Goal: Task Accomplishment & Management: Manage account settings

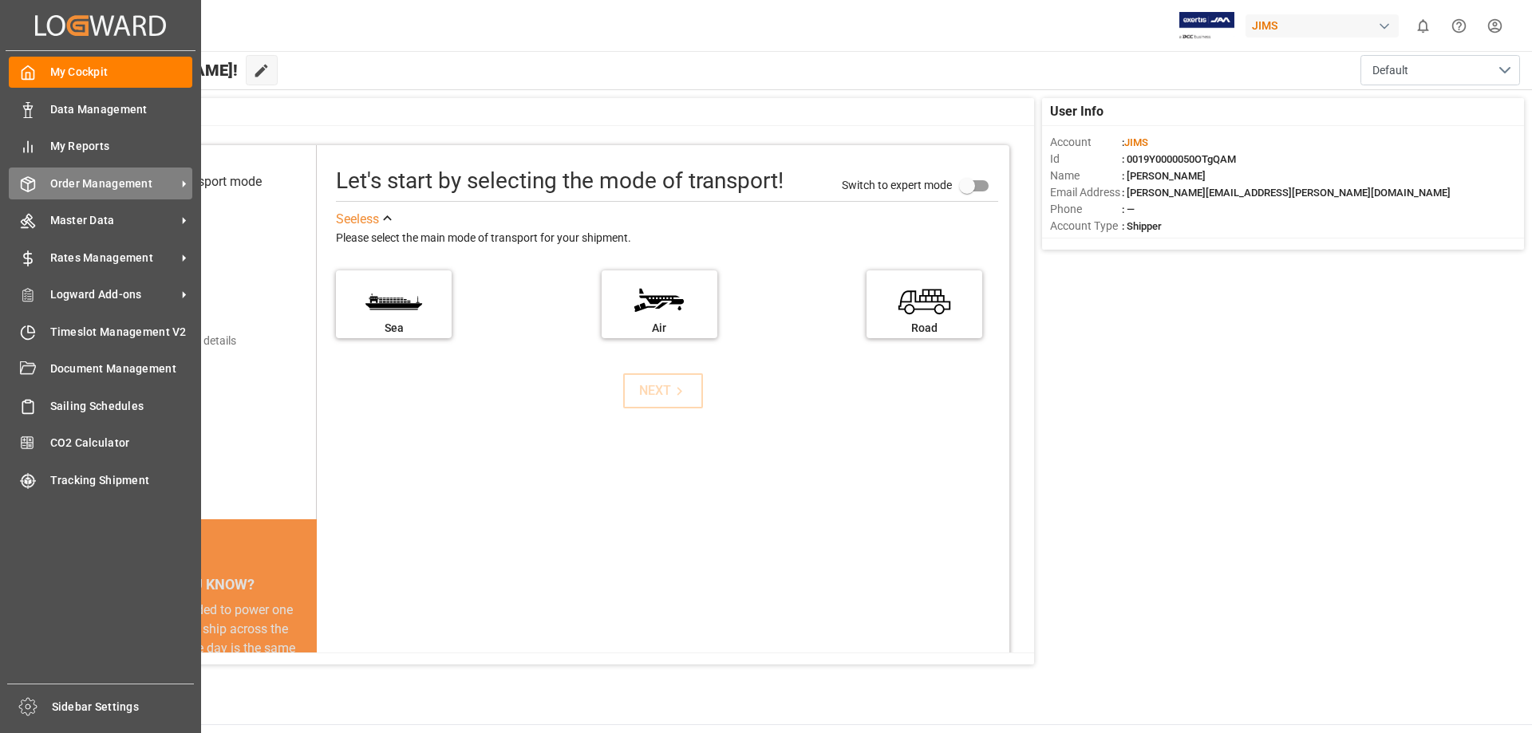
click at [138, 191] on span "Order Management" at bounding box center [113, 183] width 126 height 17
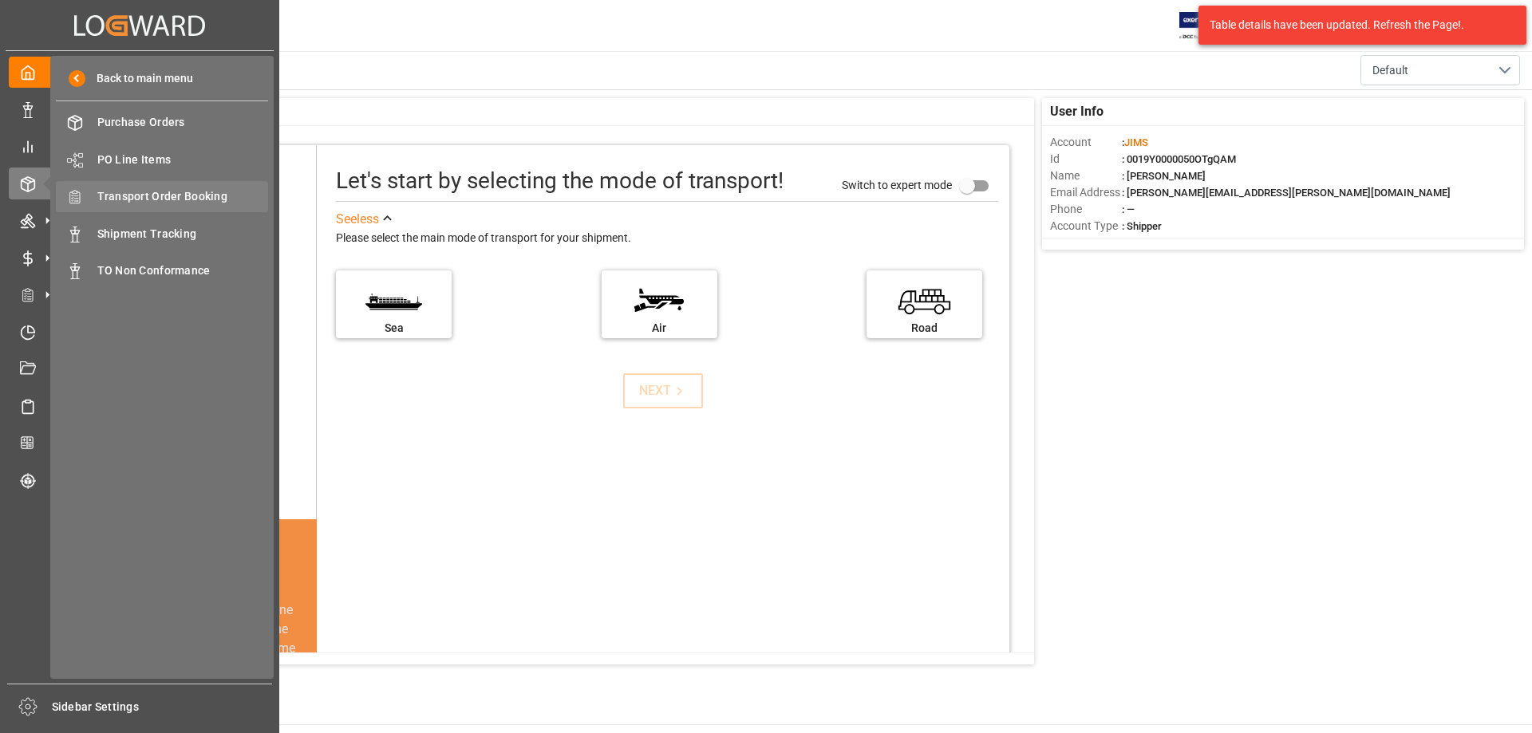
click at [196, 195] on span "Transport Order Booking" at bounding box center [183, 196] width 172 height 17
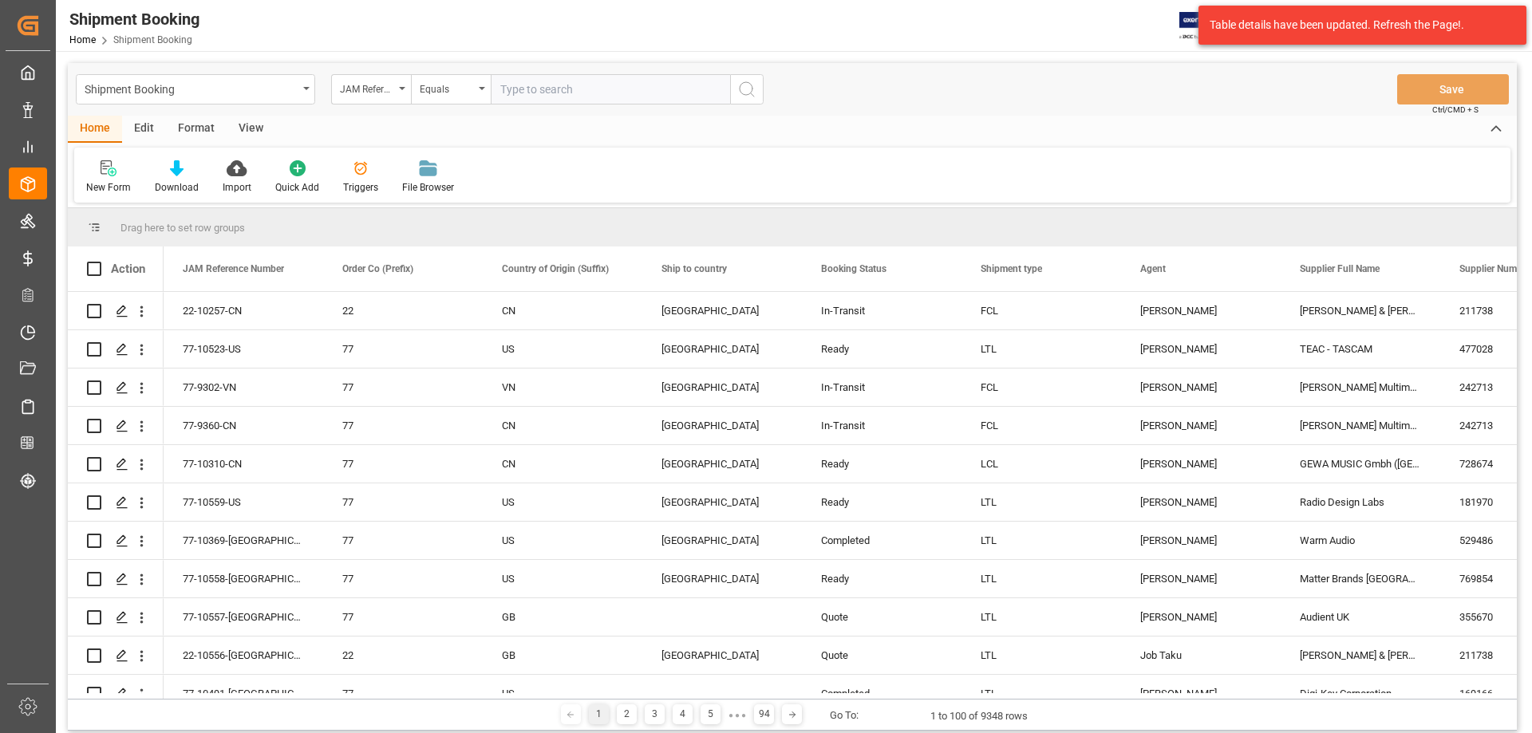
click at [516, 88] on input "text" at bounding box center [610, 89] width 239 height 30
type input "77-10095-[GEOGRAPHIC_DATA]"
click at [756, 105] on div "Shipment Booking JAM Reference Number Equals 77-10095-GB Save Ctrl/CMD + S" at bounding box center [792, 89] width 1449 height 53
click at [752, 104] on button "search button" at bounding box center [747, 89] width 34 height 30
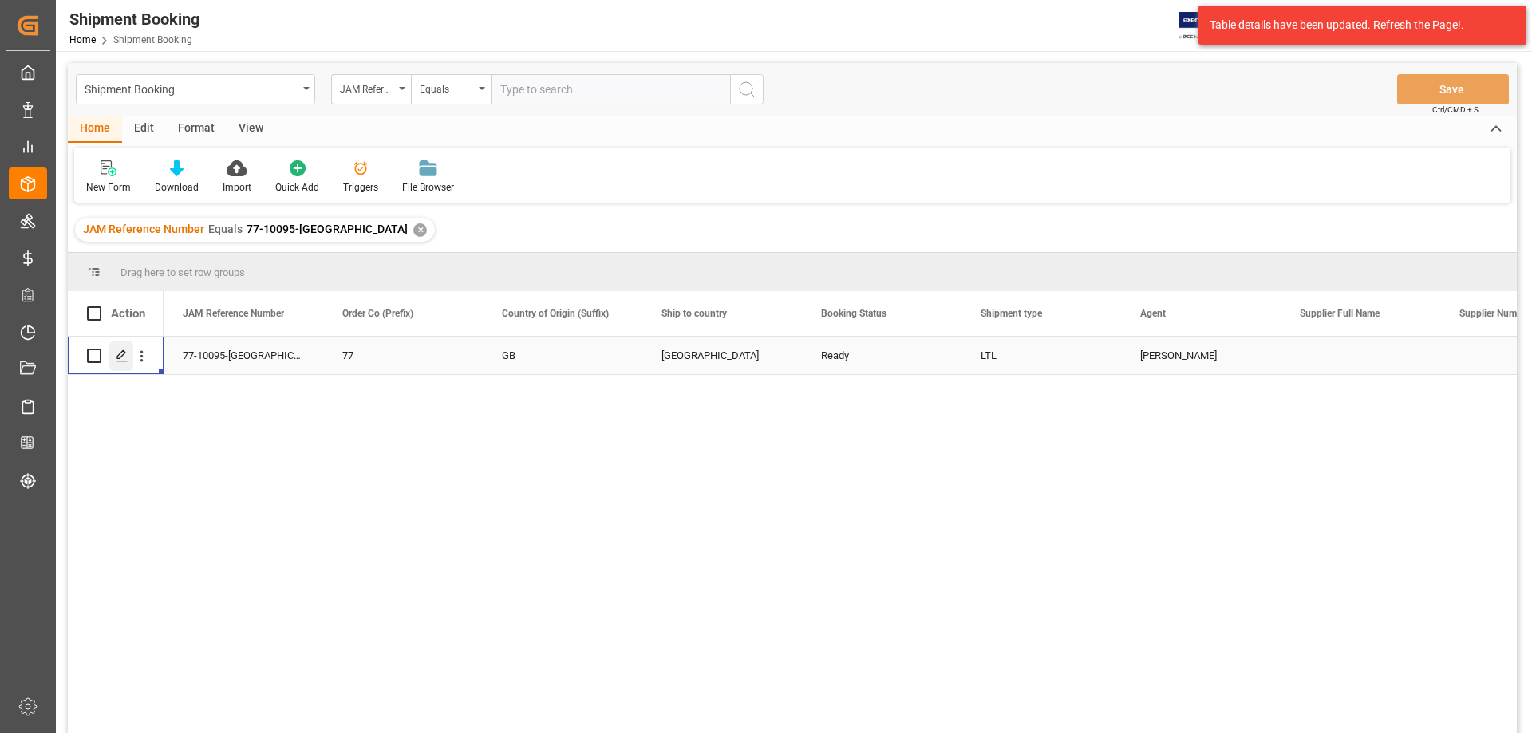
click at [122, 361] on line "Press SPACE to select this row." at bounding box center [122, 361] width 10 height 0
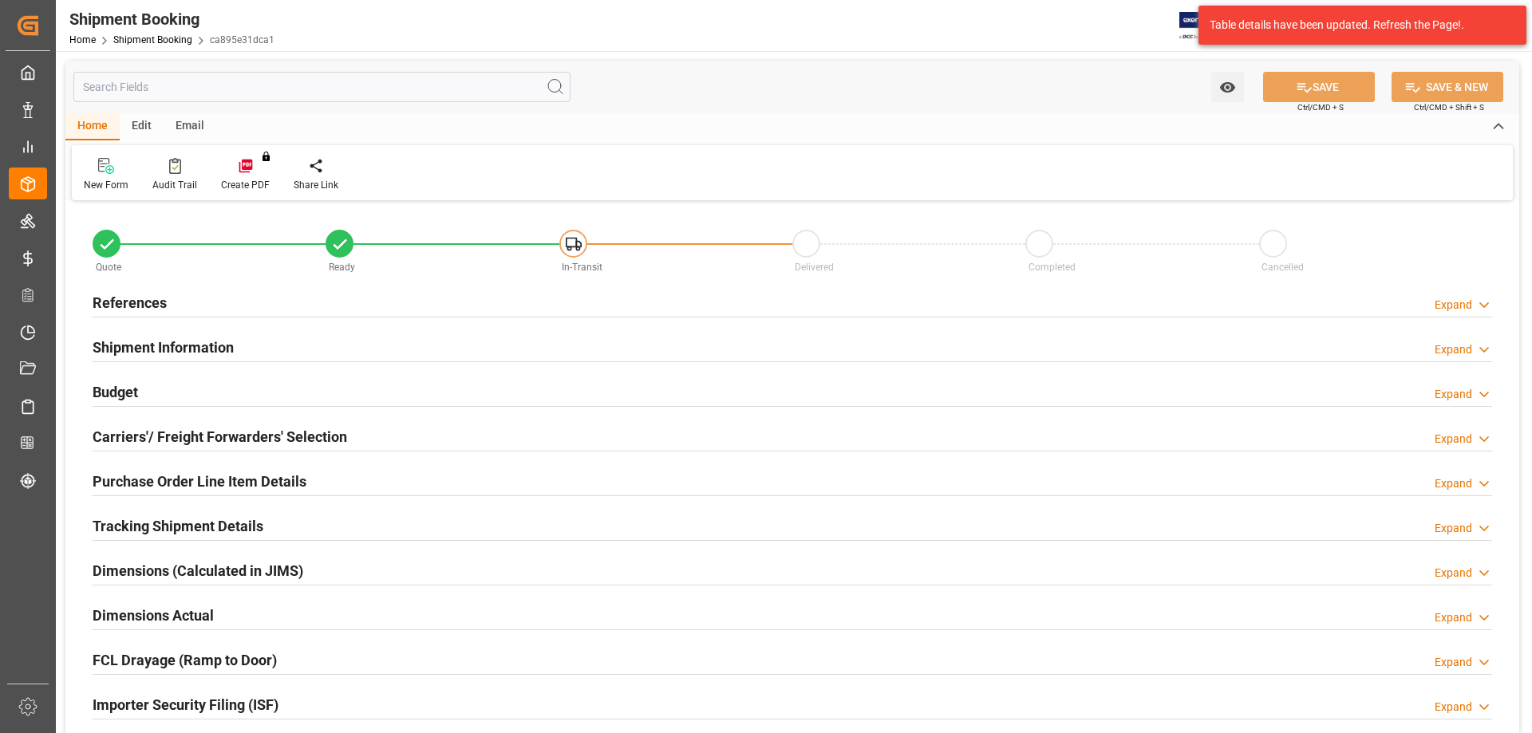
type input "0"
type input "[DATE]"
click at [138, 297] on h2 "References" at bounding box center [130, 303] width 74 height 22
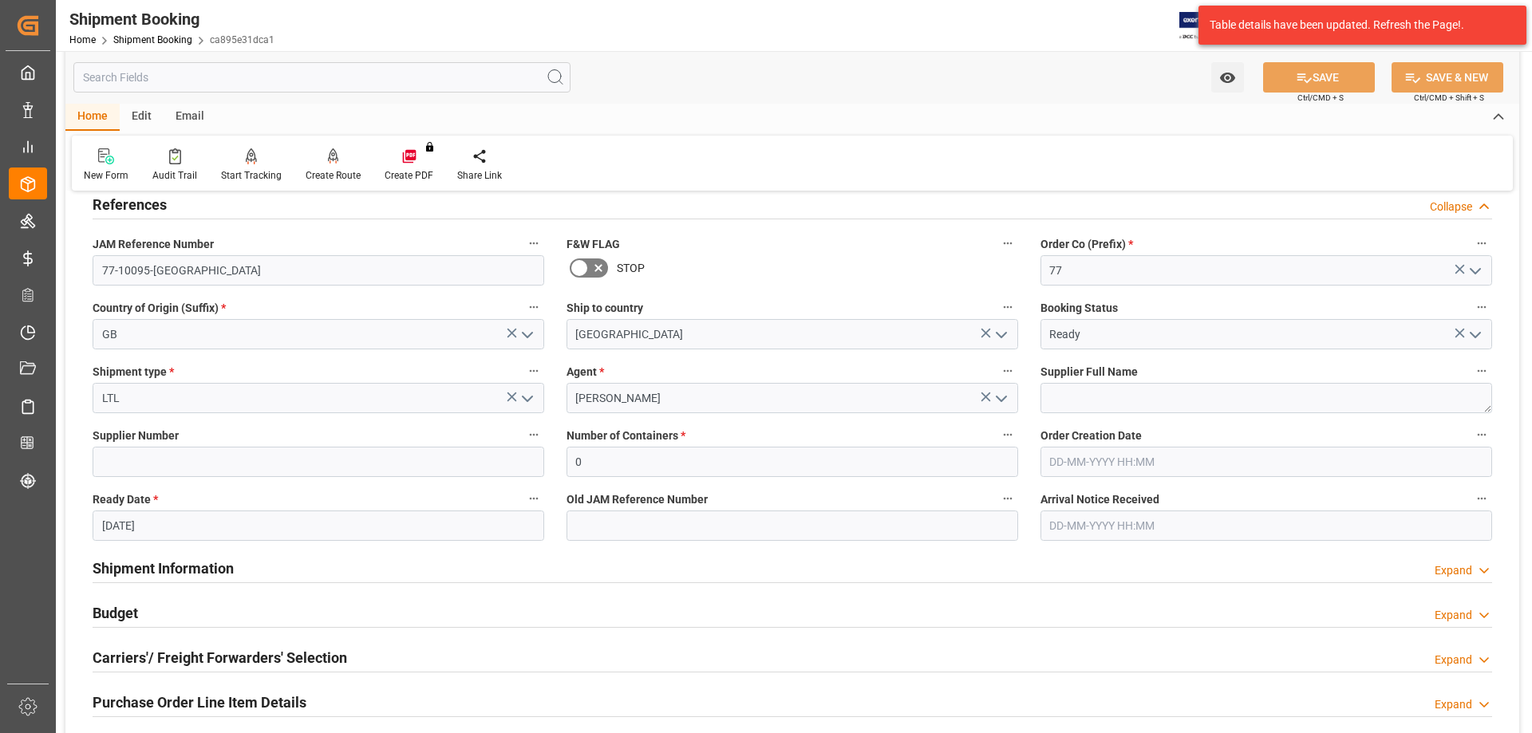
scroll to position [133, 0]
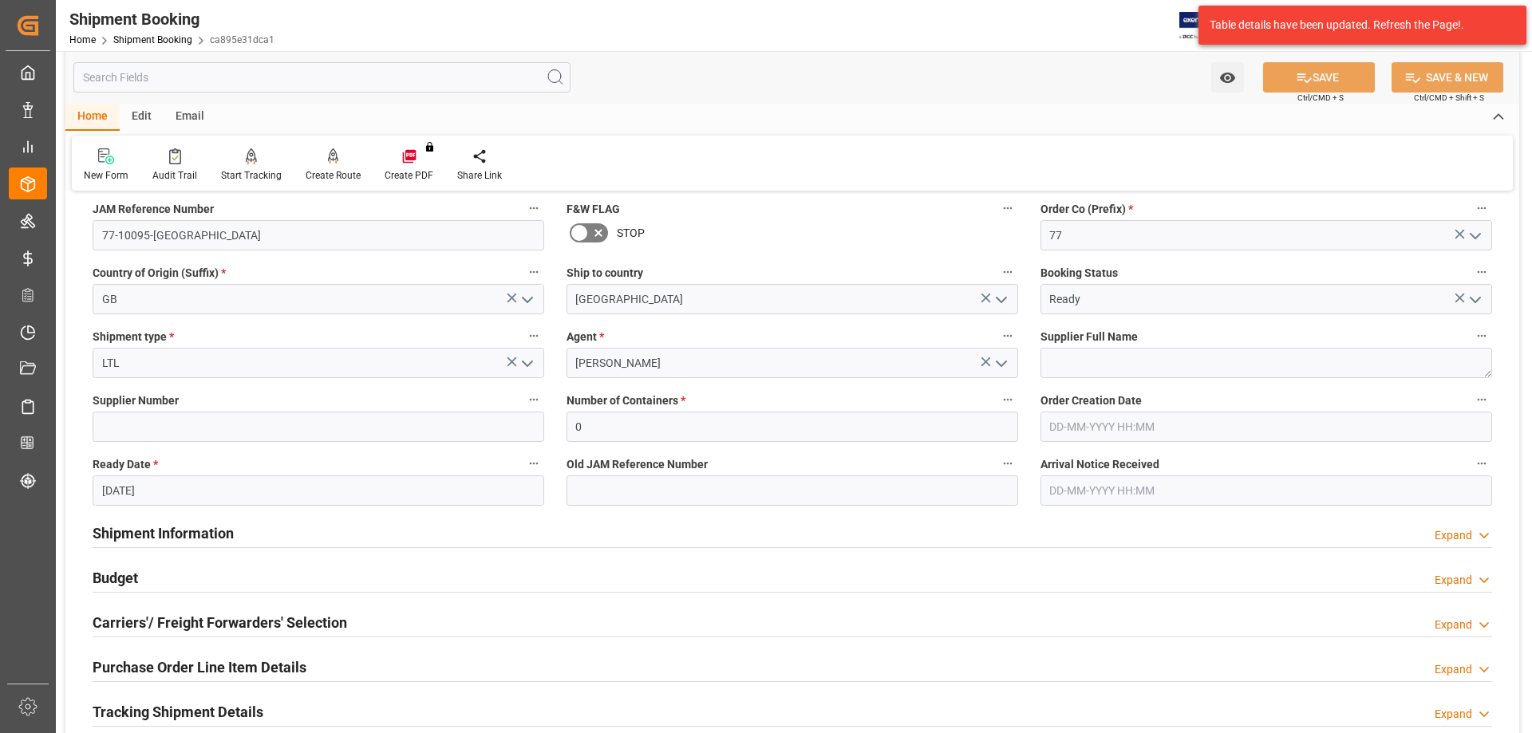
click at [122, 585] on h2 "Budget" at bounding box center [115, 578] width 45 height 22
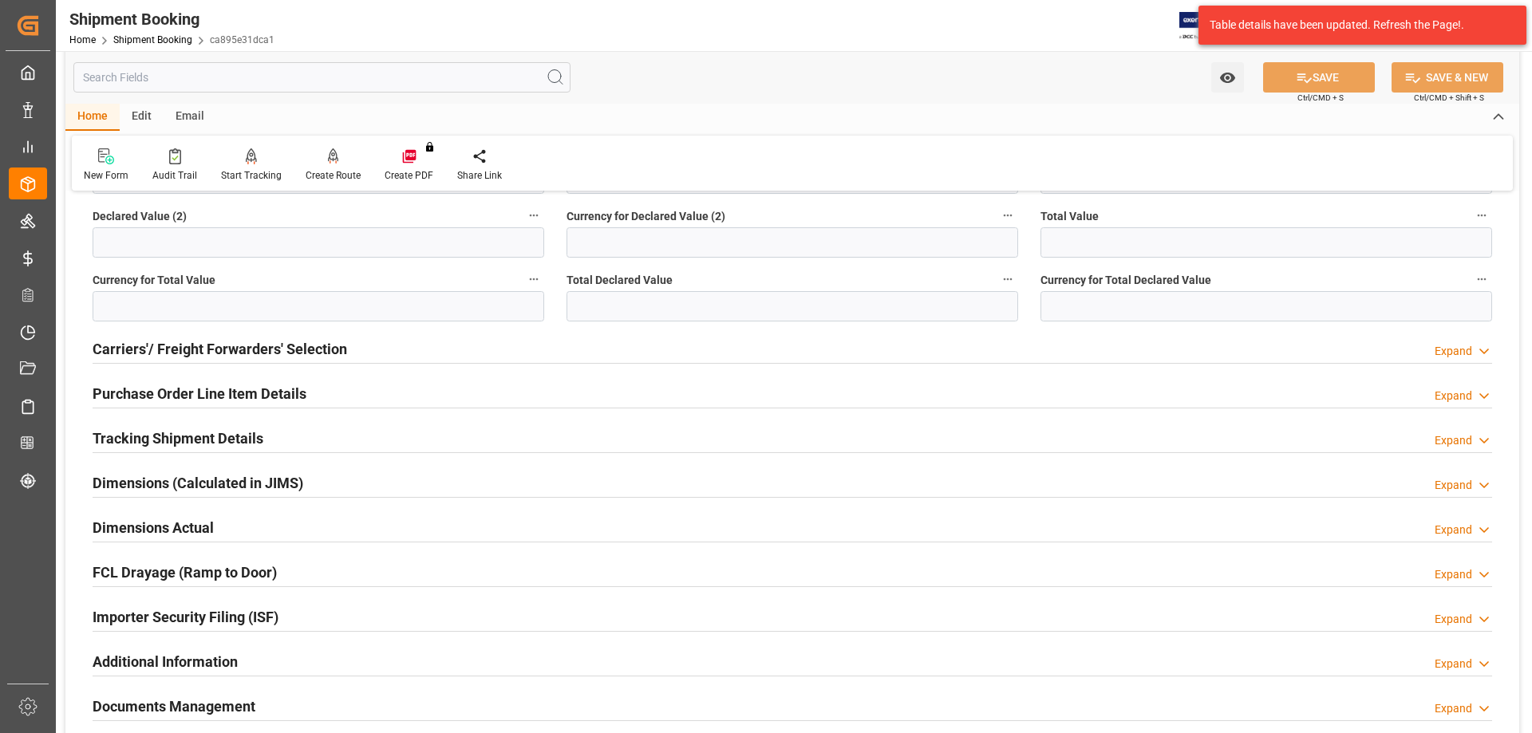
scroll to position [798, 0]
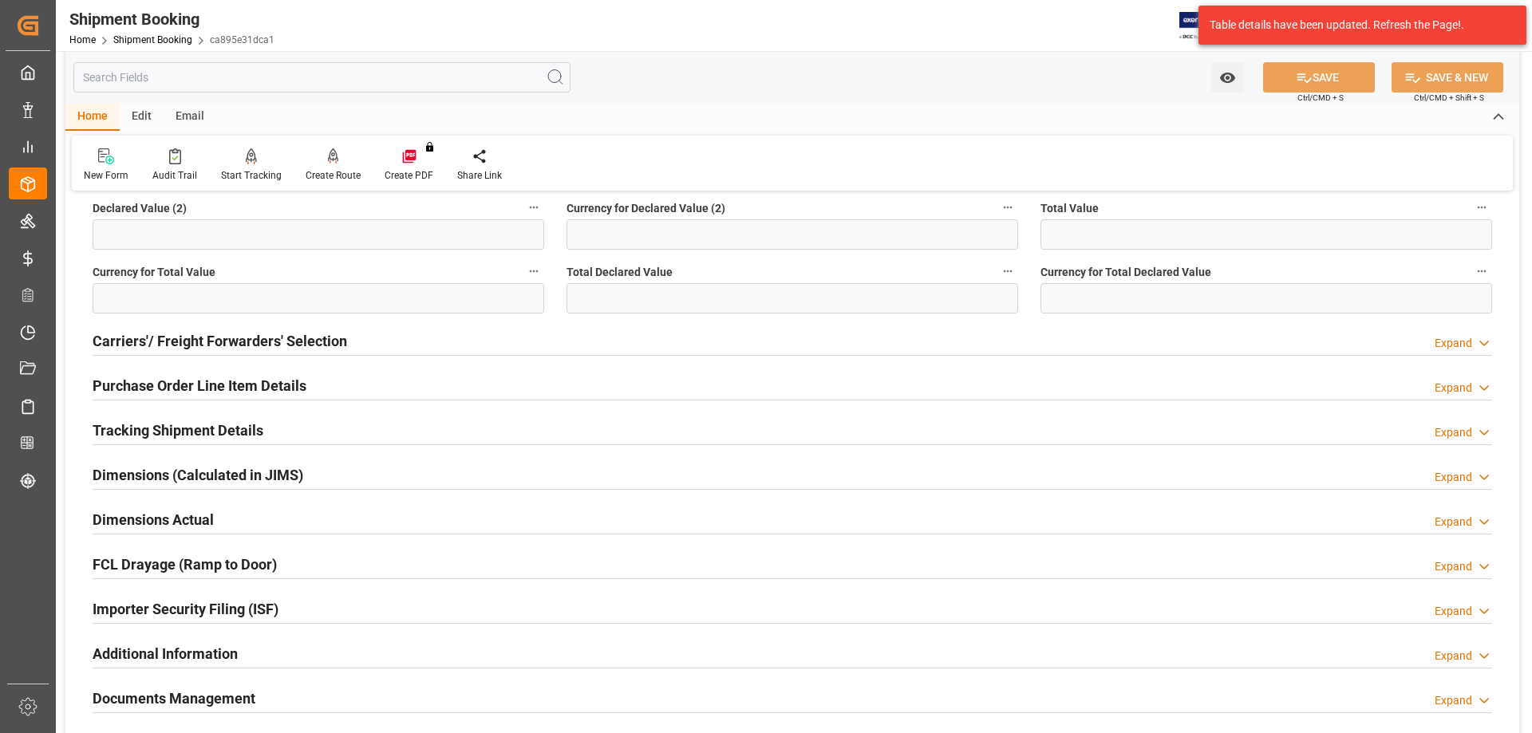
click at [148, 430] on h2 "Tracking Shipment Details" at bounding box center [178, 431] width 171 height 22
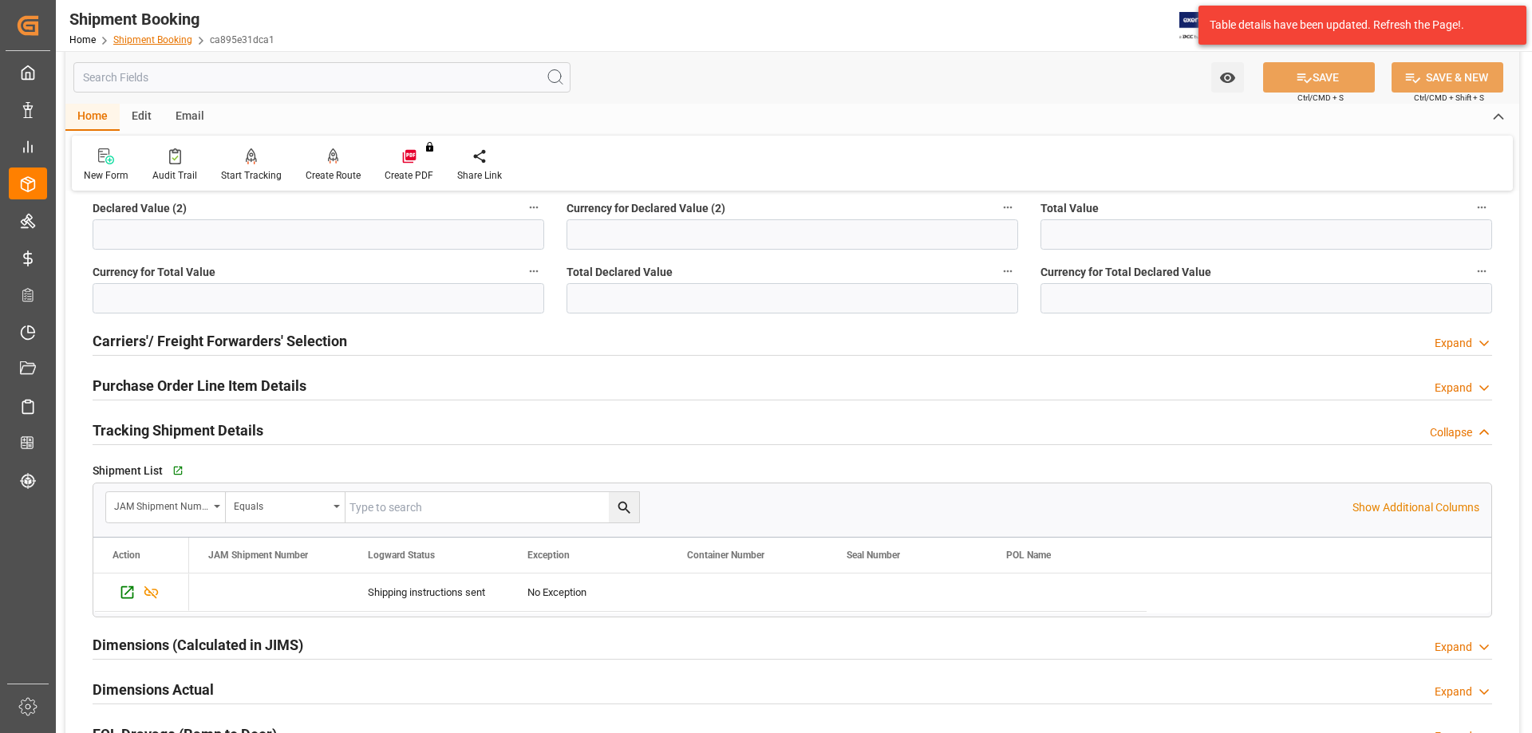
click at [144, 39] on link "Shipment Booking" at bounding box center [152, 39] width 79 height 11
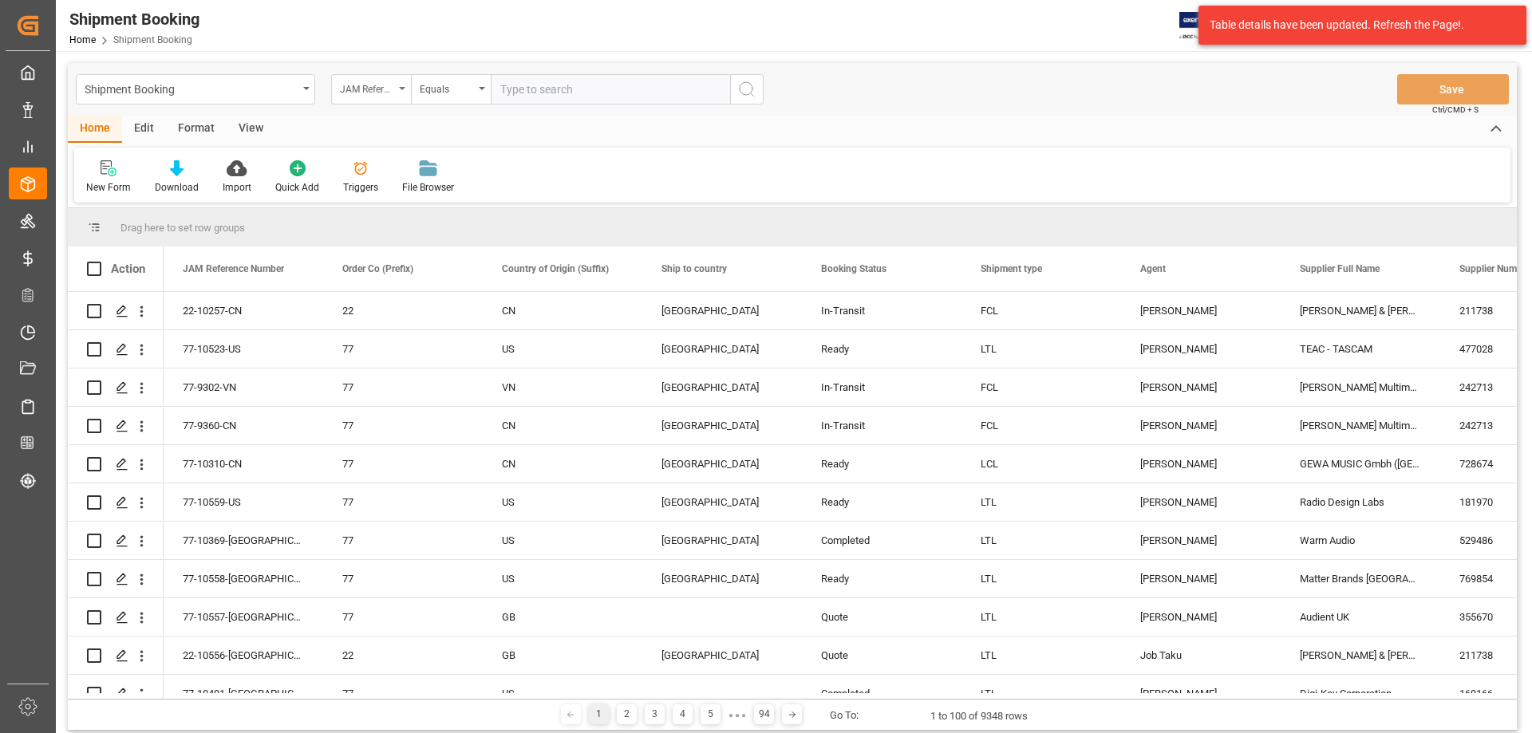
click at [400, 89] on icon "open menu" at bounding box center [402, 88] width 6 height 3
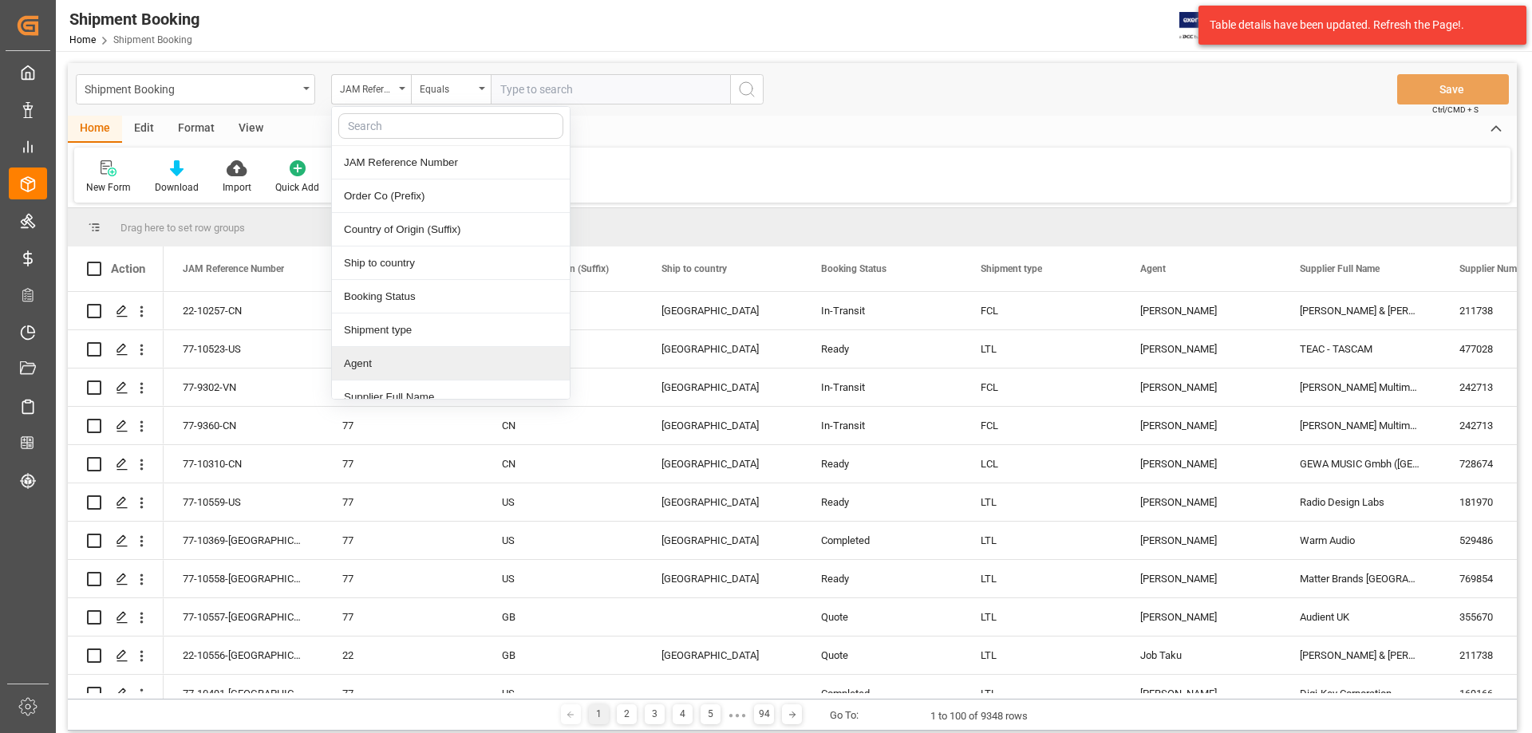
click at [445, 373] on div "Agent" at bounding box center [451, 364] width 238 height 34
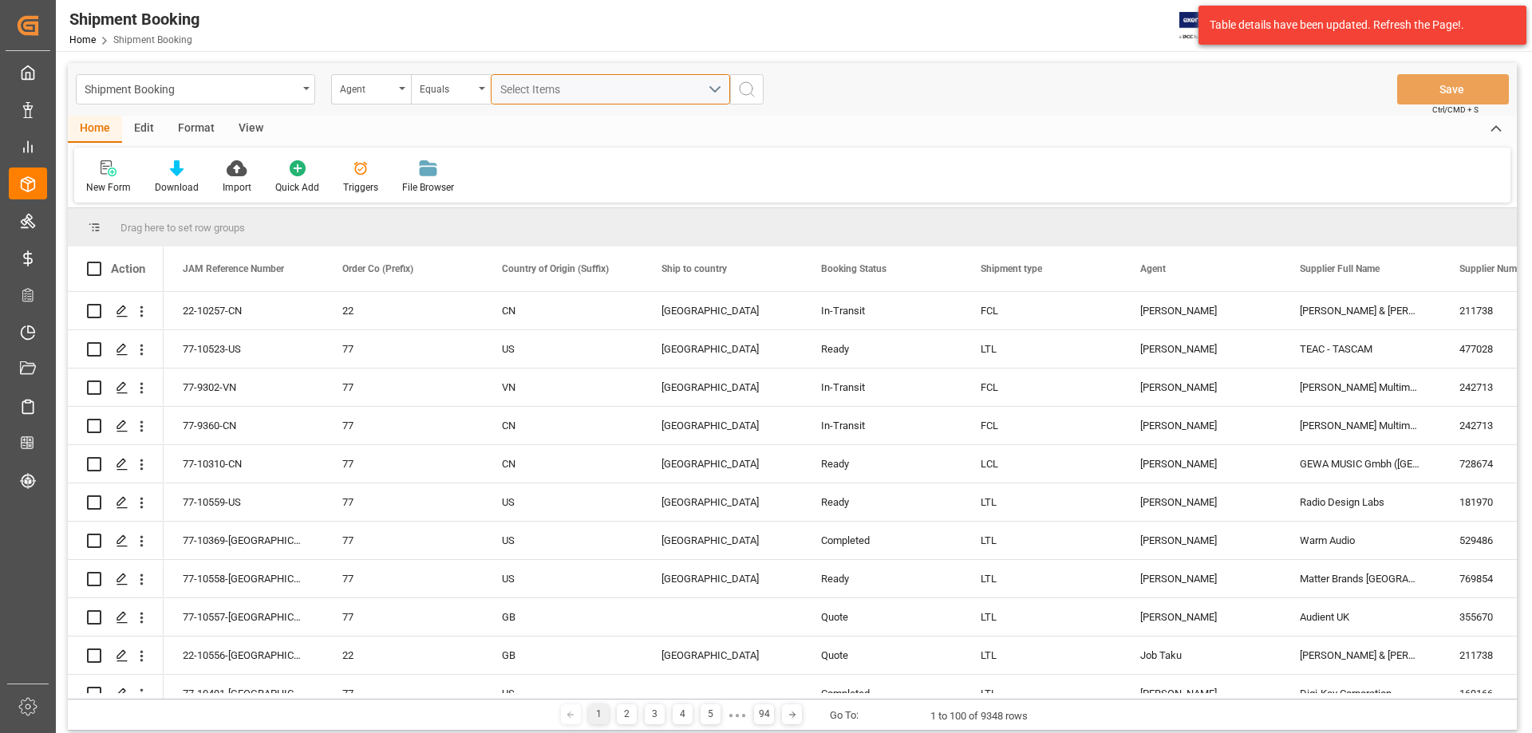
click at [562, 82] on div "Select Items" at bounding box center [603, 89] width 207 height 17
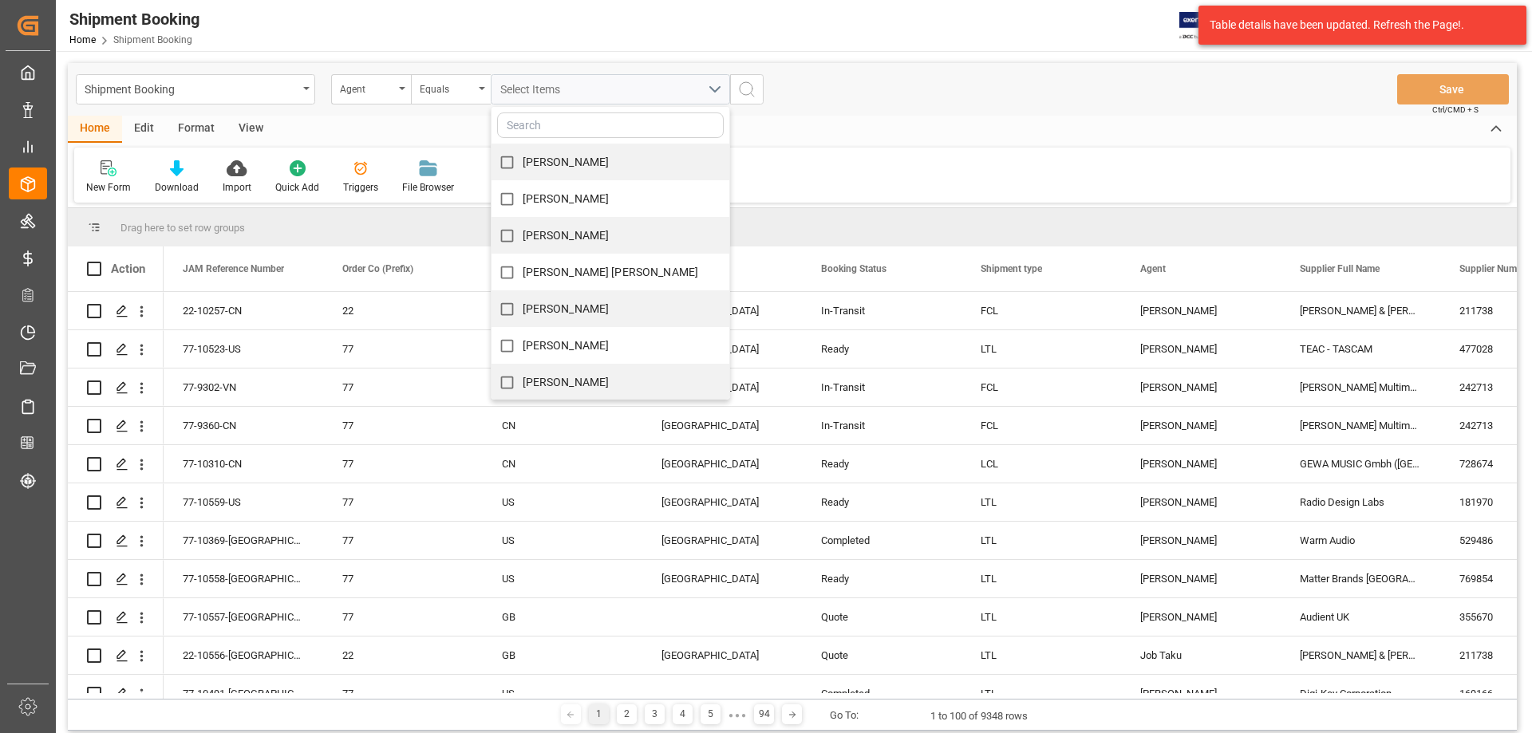
scroll to position [133, 0]
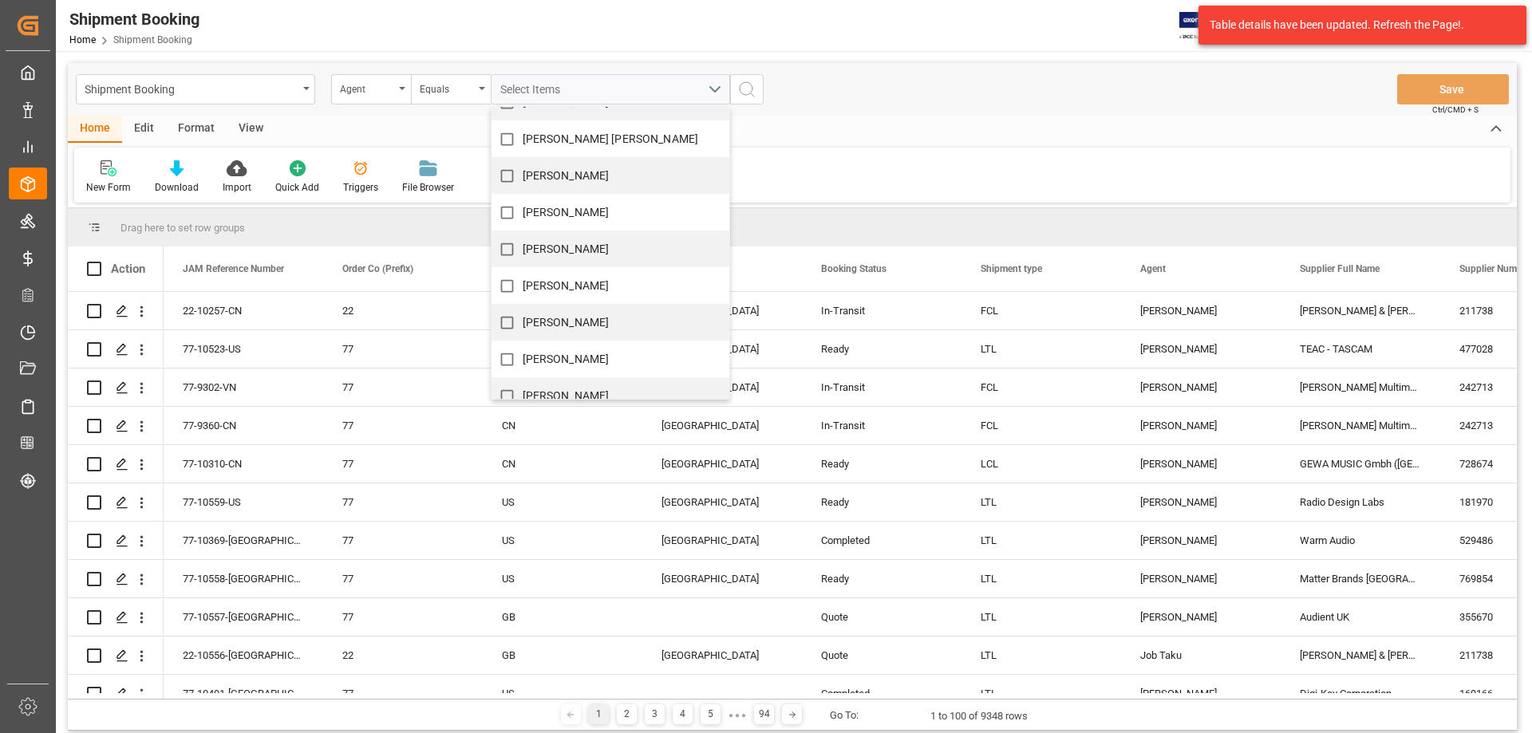
click at [573, 285] on div "[PERSON_NAME]" at bounding box center [610, 285] width 238 height 37
click at [506, 288] on input "[PERSON_NAME]" at bounding box center [506, 285] width 31 height 31
checkbox input "true"
click at [743, 90] on icon "search button" at bounding box center [746, 89] width 19 height 19
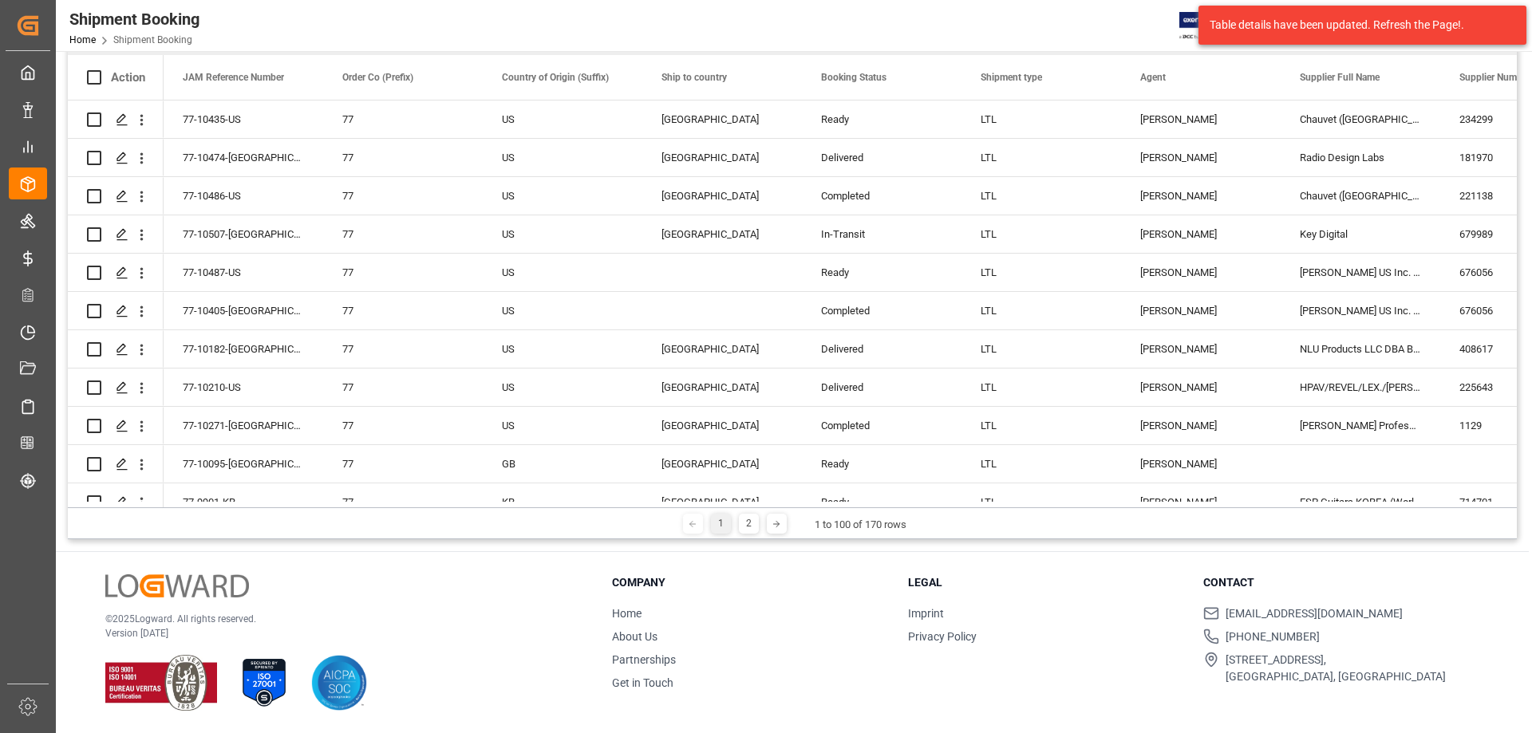
click at [1275, 28] on div "Table details have been updated. Refresh the Page!." at bounding box center [1356, 25] width 294 height 17
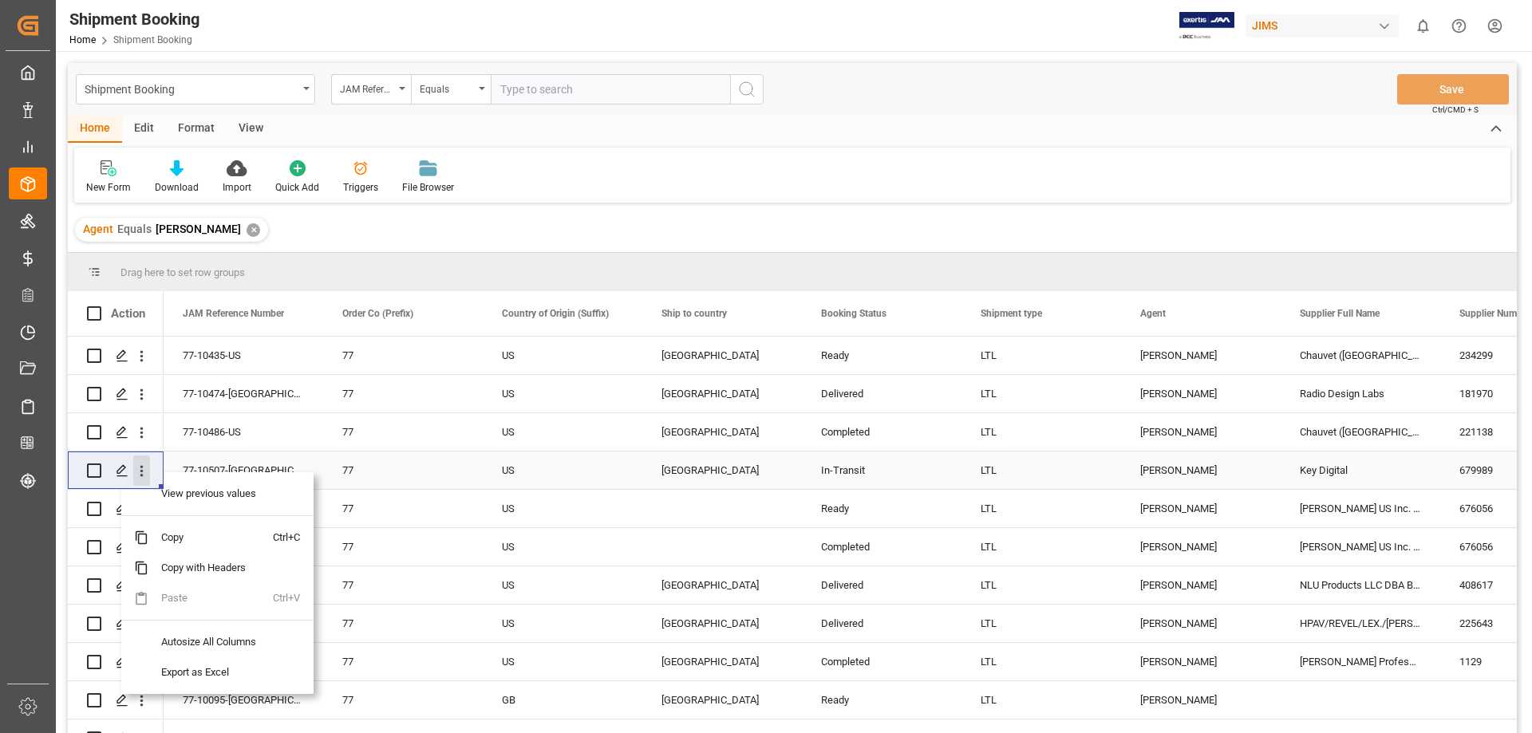
click at [137, 464] on icon "open menu" at bounding box center [141, 471] width 17 height 17
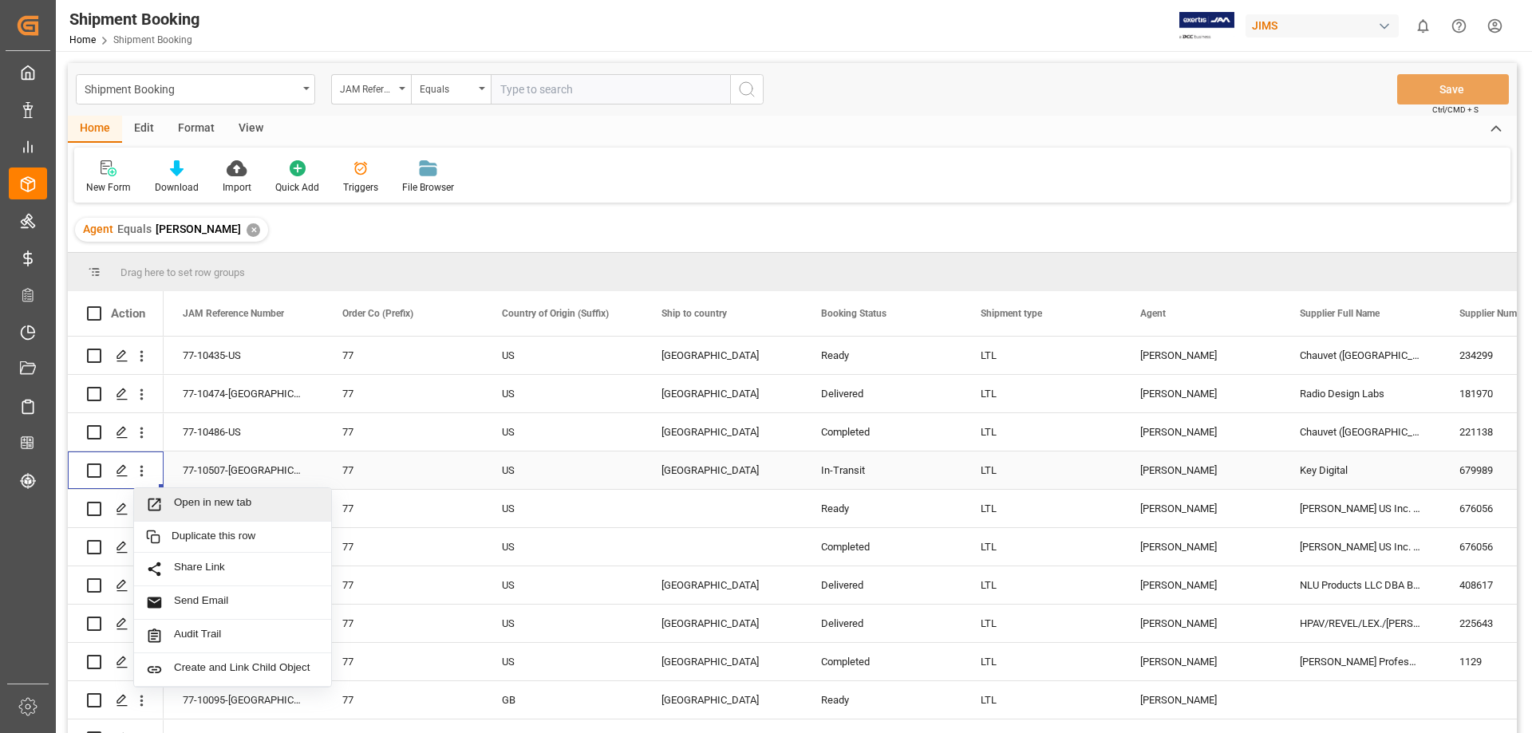
click at [227, 503] on span "Open in new tab" at bounding box center [246, 504] width 145 height 17
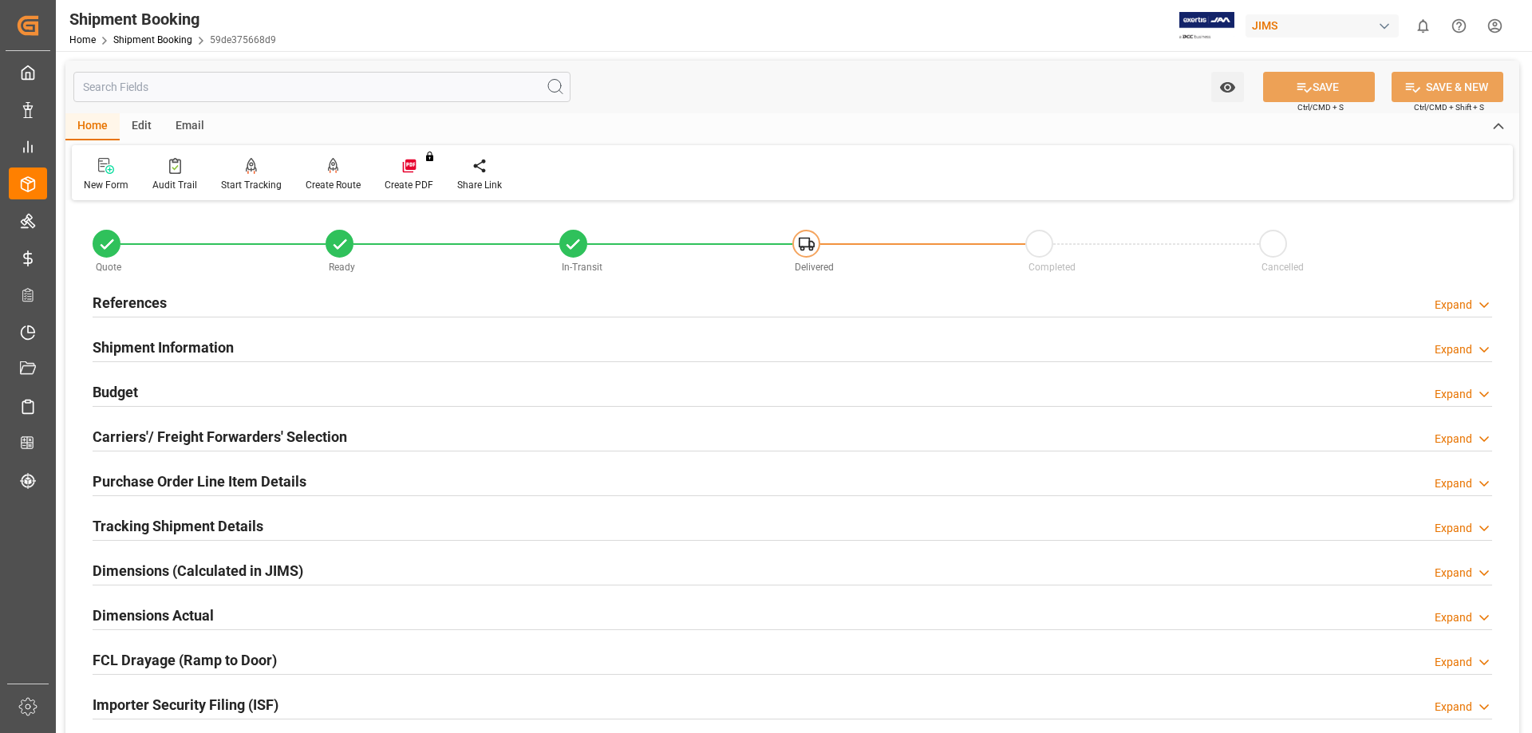
click at [199, 523] on h2 "Tracking Shipment Details" at bounding box center [178, 526] width 171 height 22
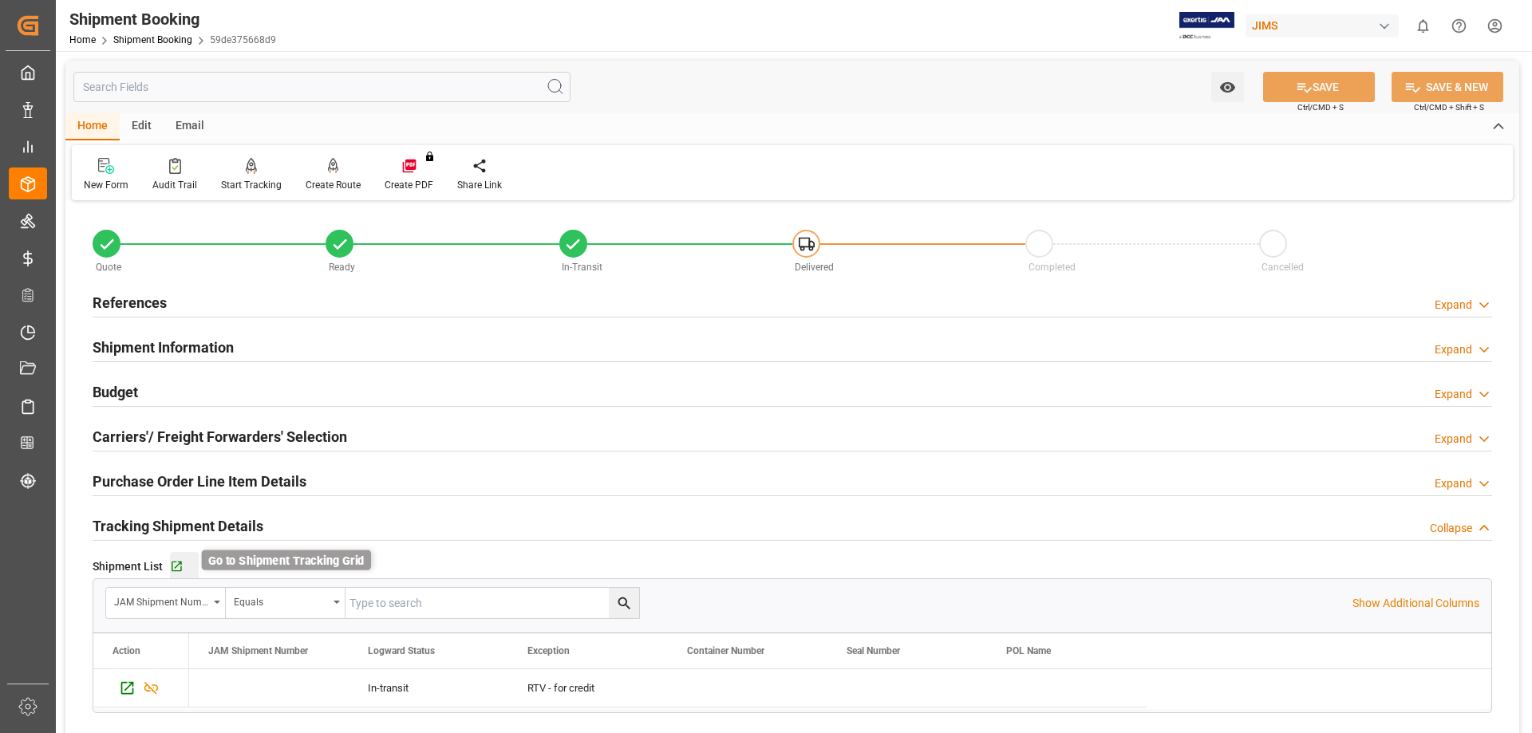
click at [177, 568] on icon "button" at bounding box center [177, 567] width 14 height 14
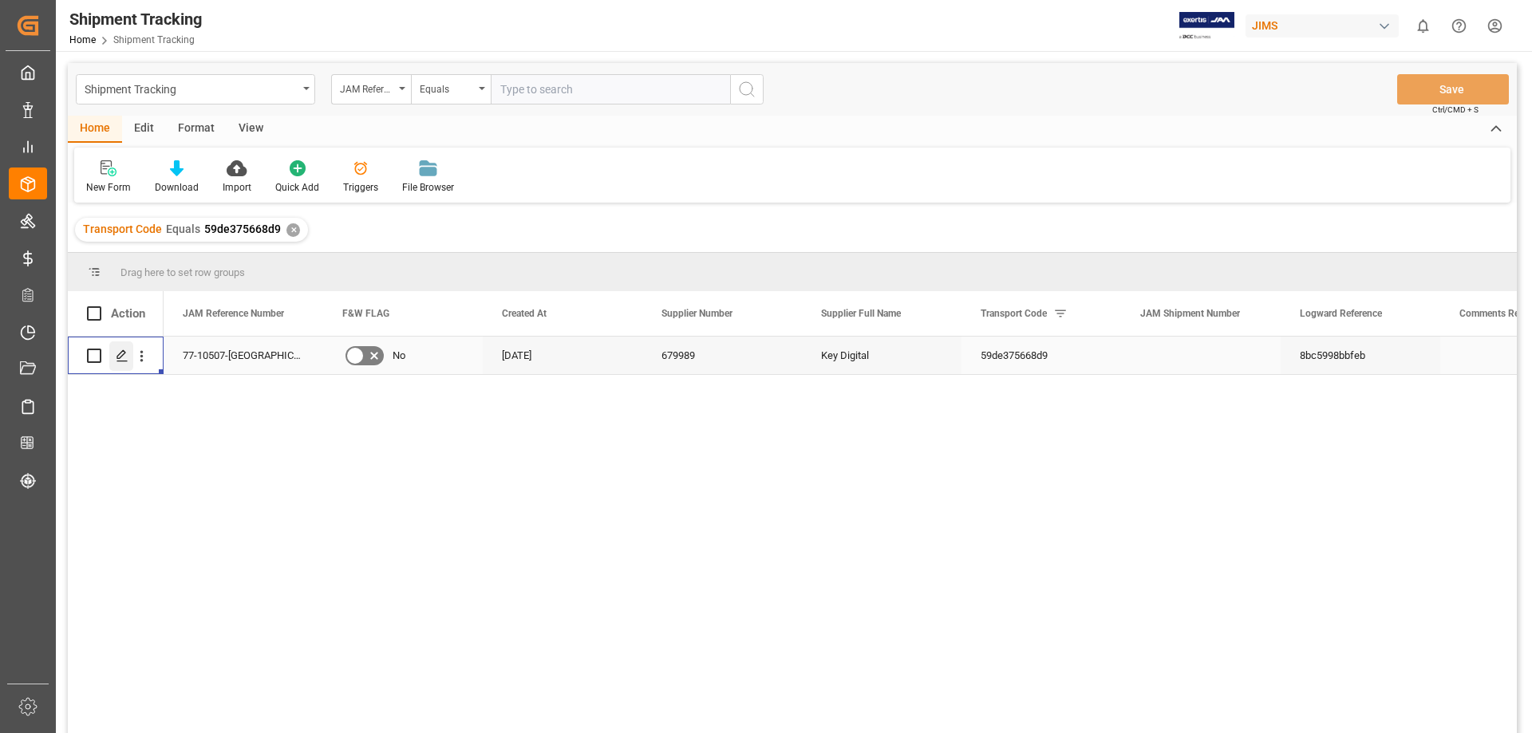
click at [120, 357] on icon "Press SPACE to select this row." at bounding box center [122, 355] width 13 height 13
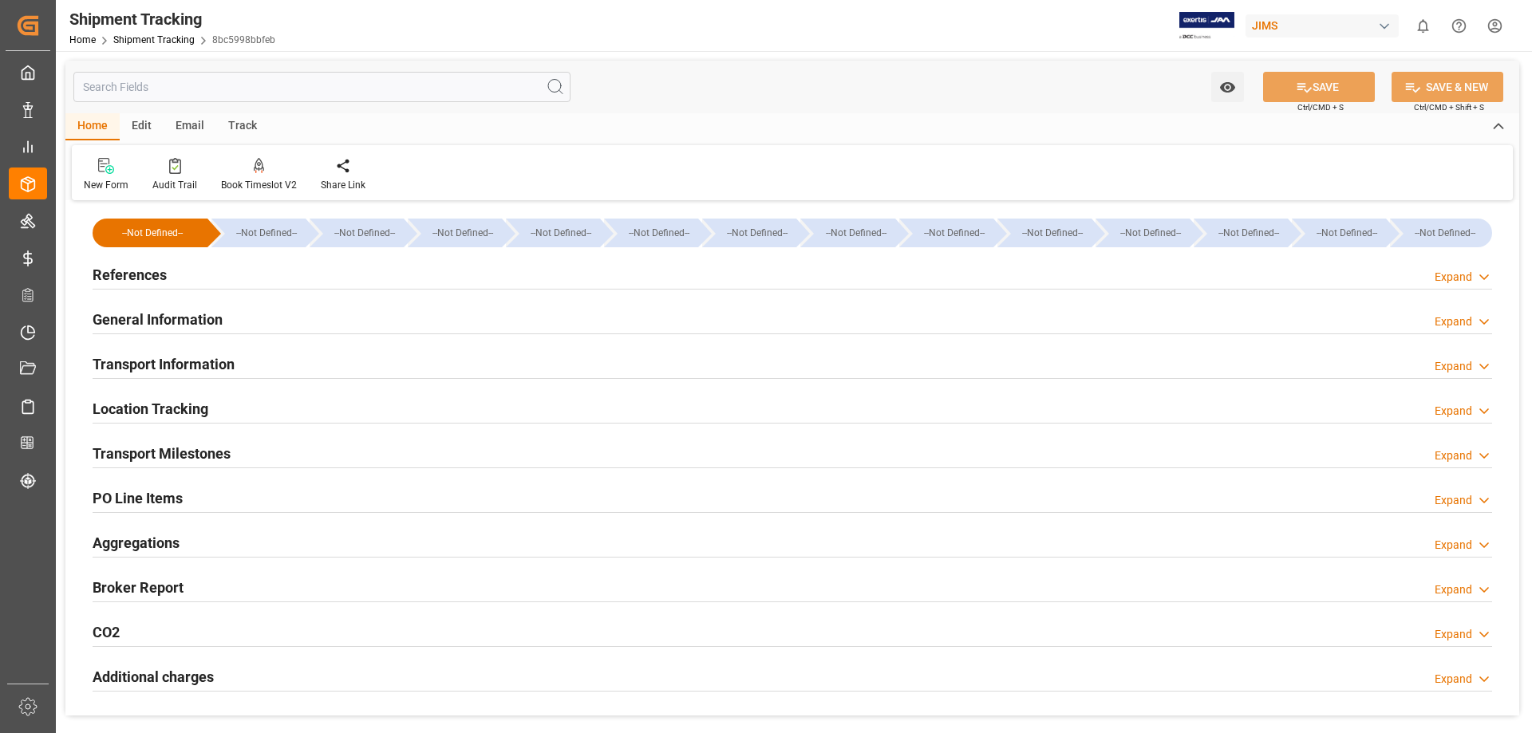
type input "08-08-2025 00:00"
type input "11-08-2025 00:00"
type input "13-08-2025 00:00"
type input "11-08-2025"
type input "12-08-2025"
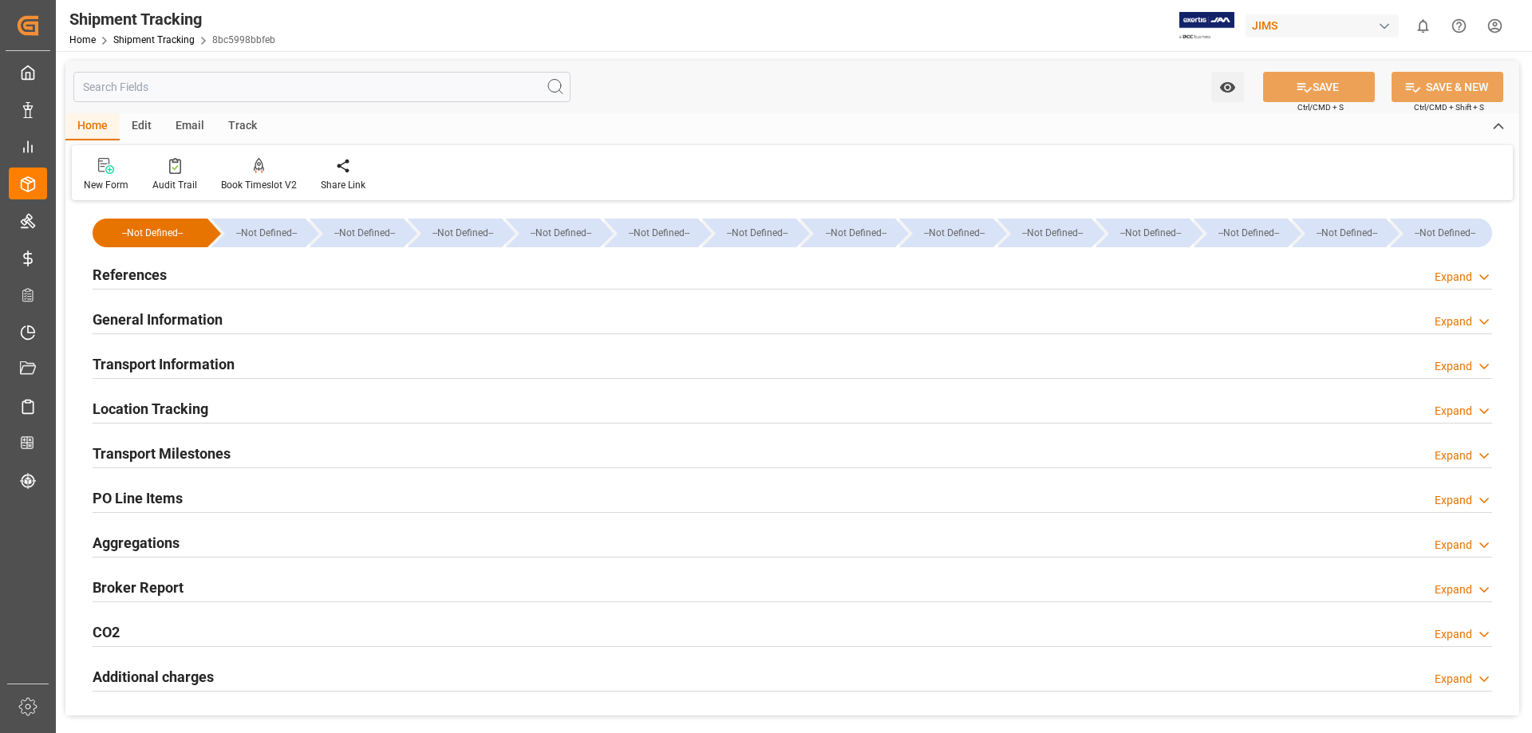
type input "13-08-2025"
click at [191, 459] on h2 "Transport Milestones" at bounding box center [162, 454] width 138 height 22
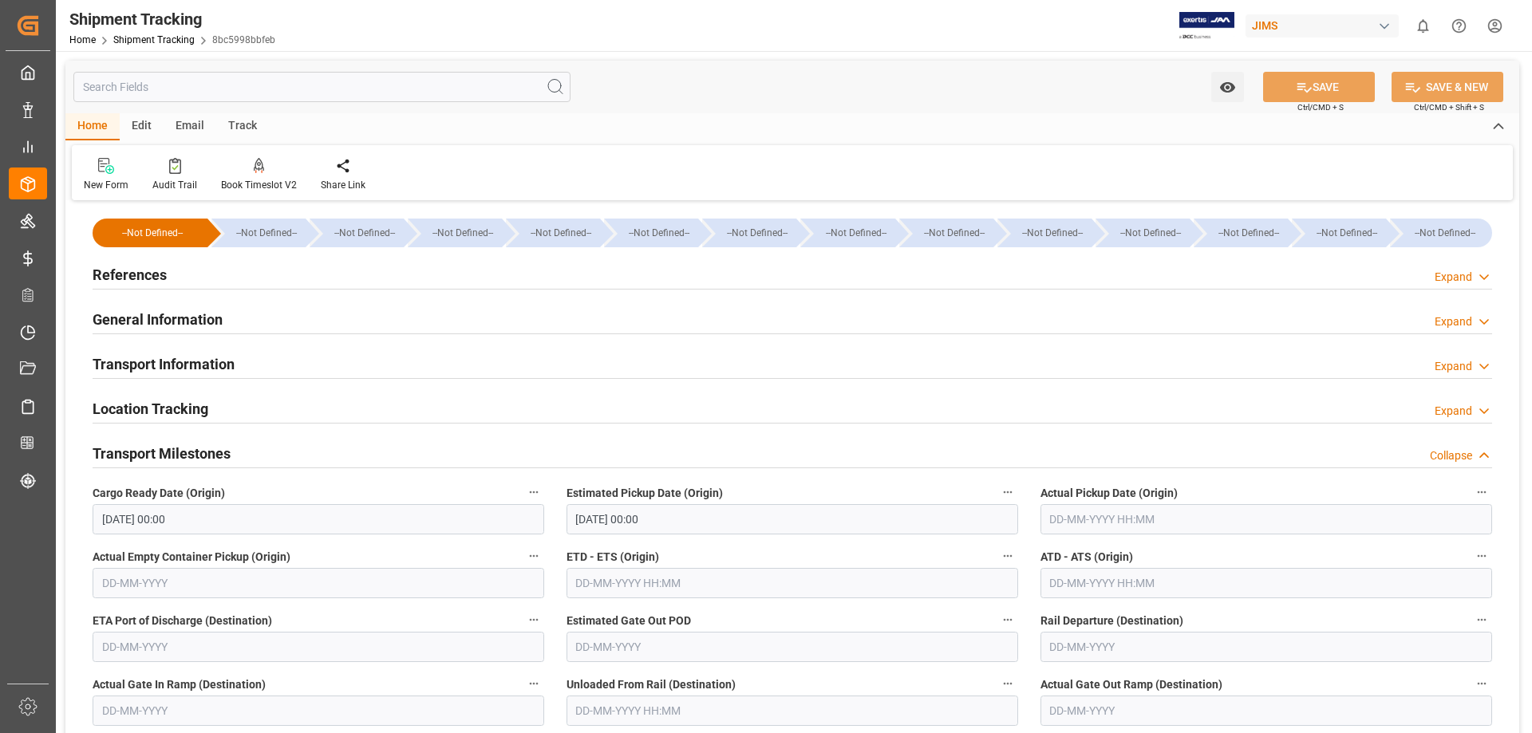
click at [1099, 515] on input "text" at bounding box center [1266, 519] width 452 height 30
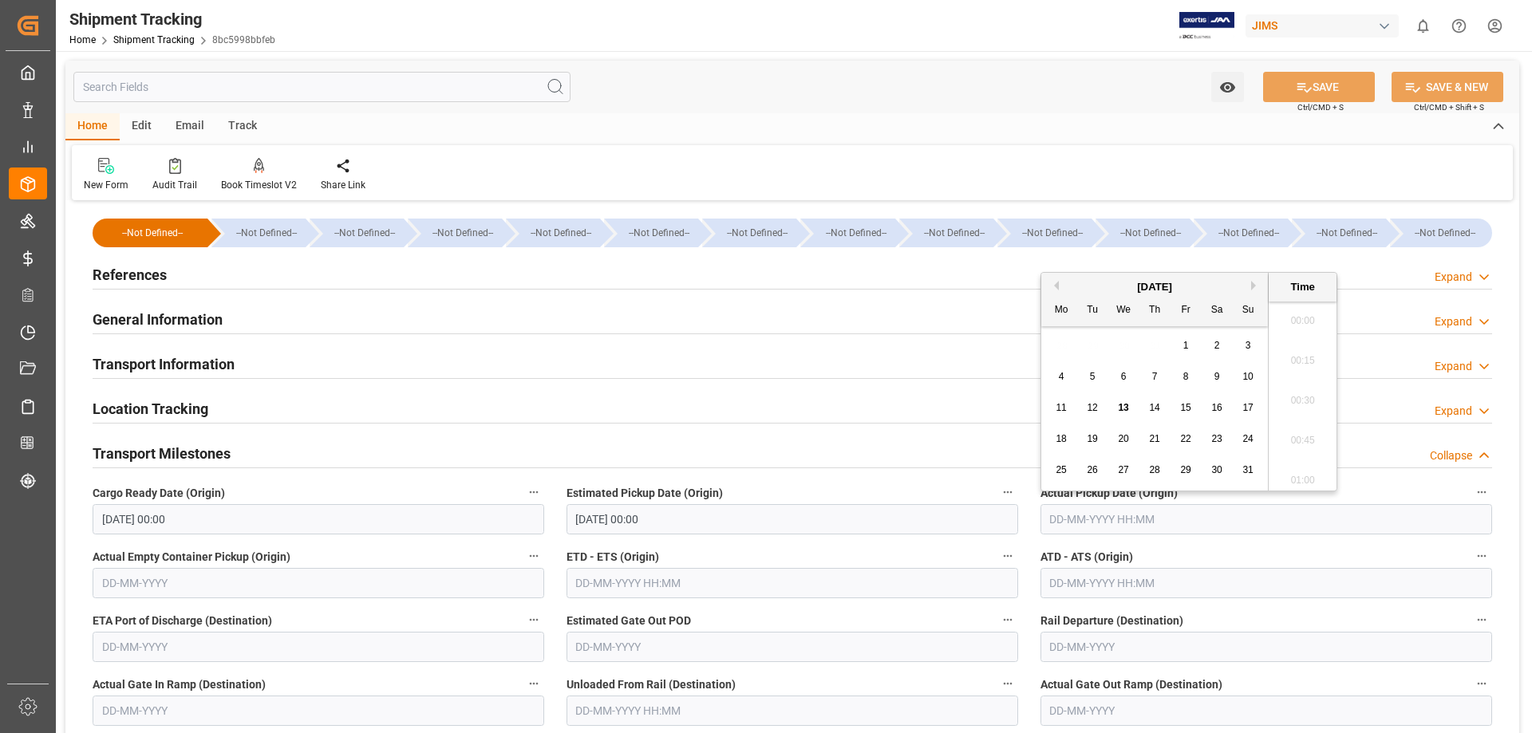
scroll to position [1441, 0]
click at [1059, 406] on span "11" at bounding box center [1060, 407] width 10 height 11
type input "11-08-2025 00:00"
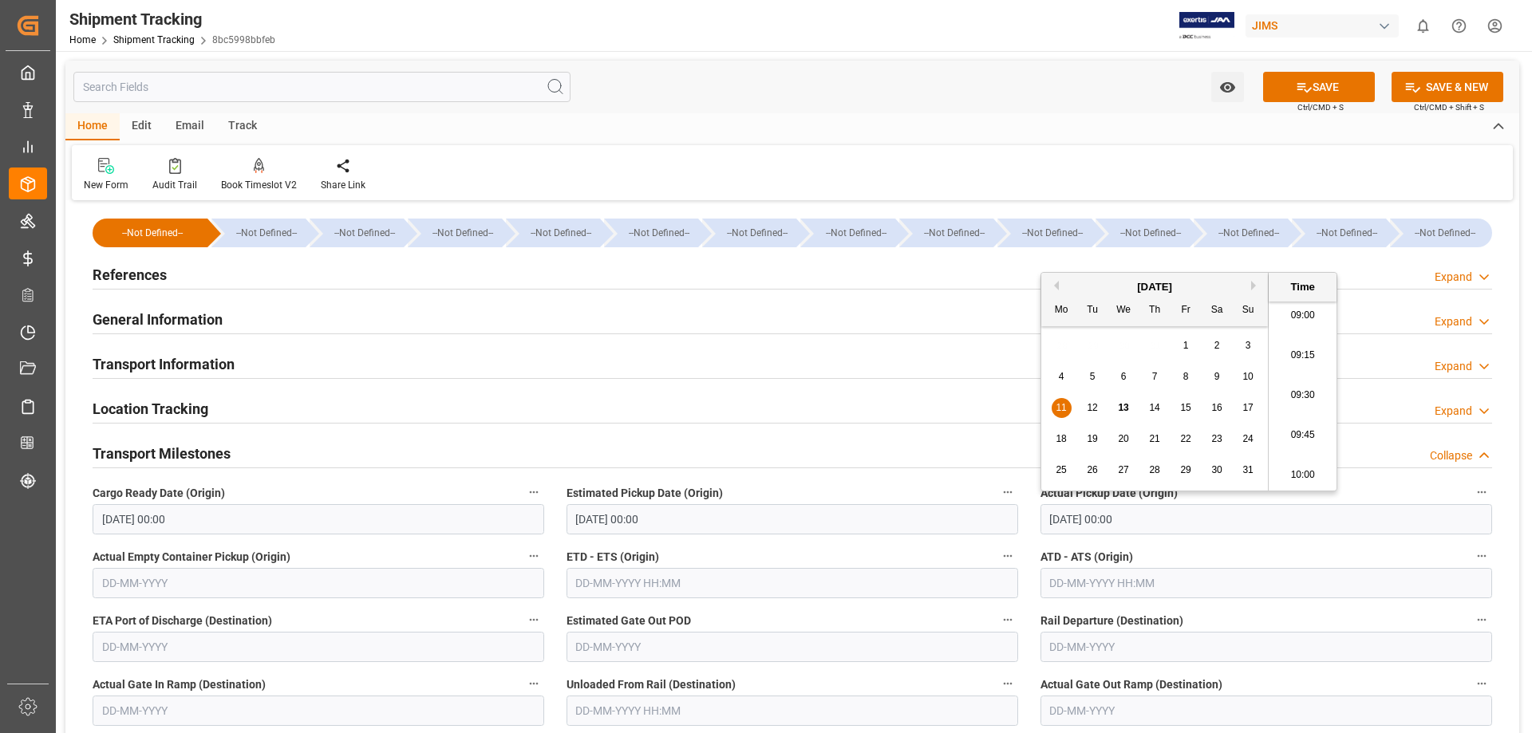
click at [840, 411] on div "Location Tracking Expand" at bounding box center [792, 407] width 1399 height 30
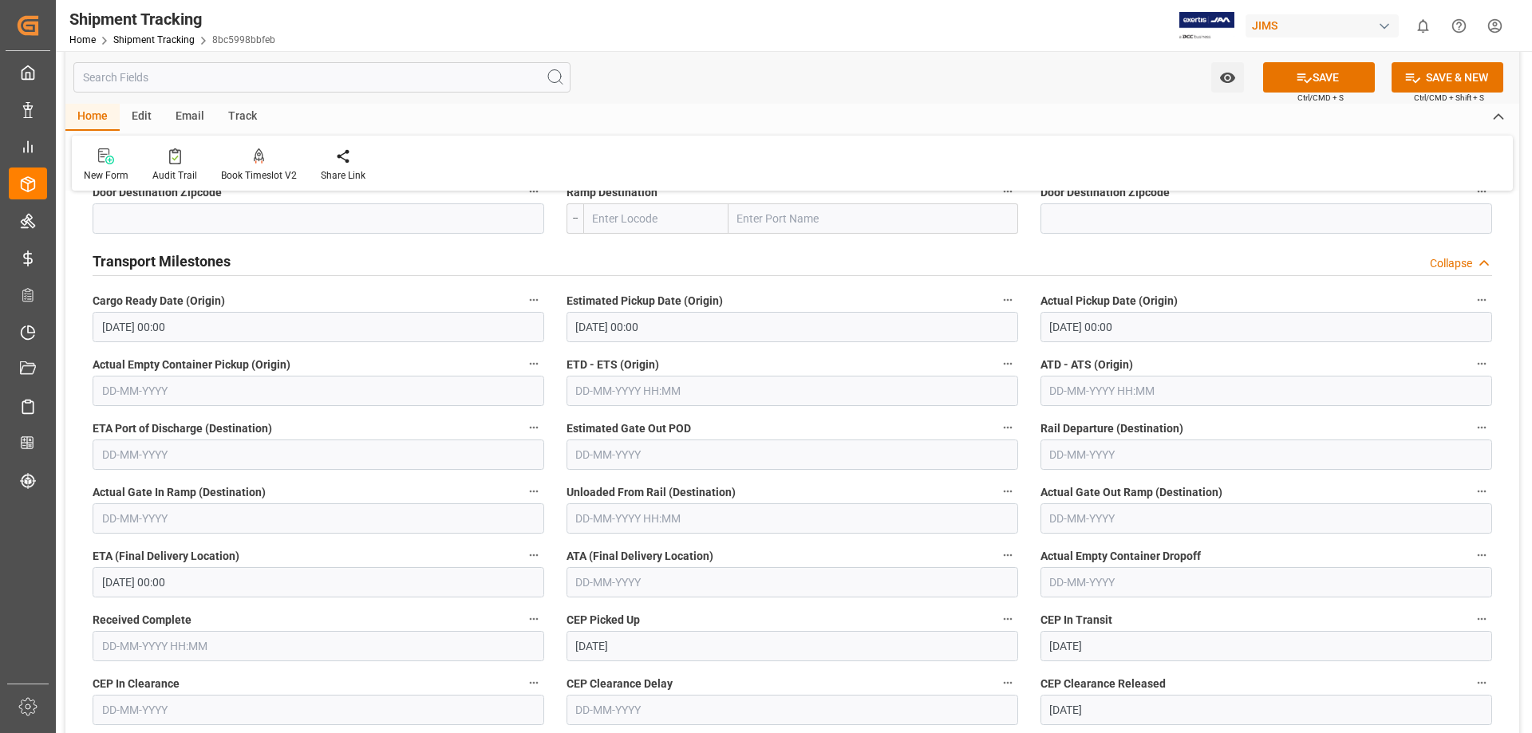
scroll to position [532, 0]
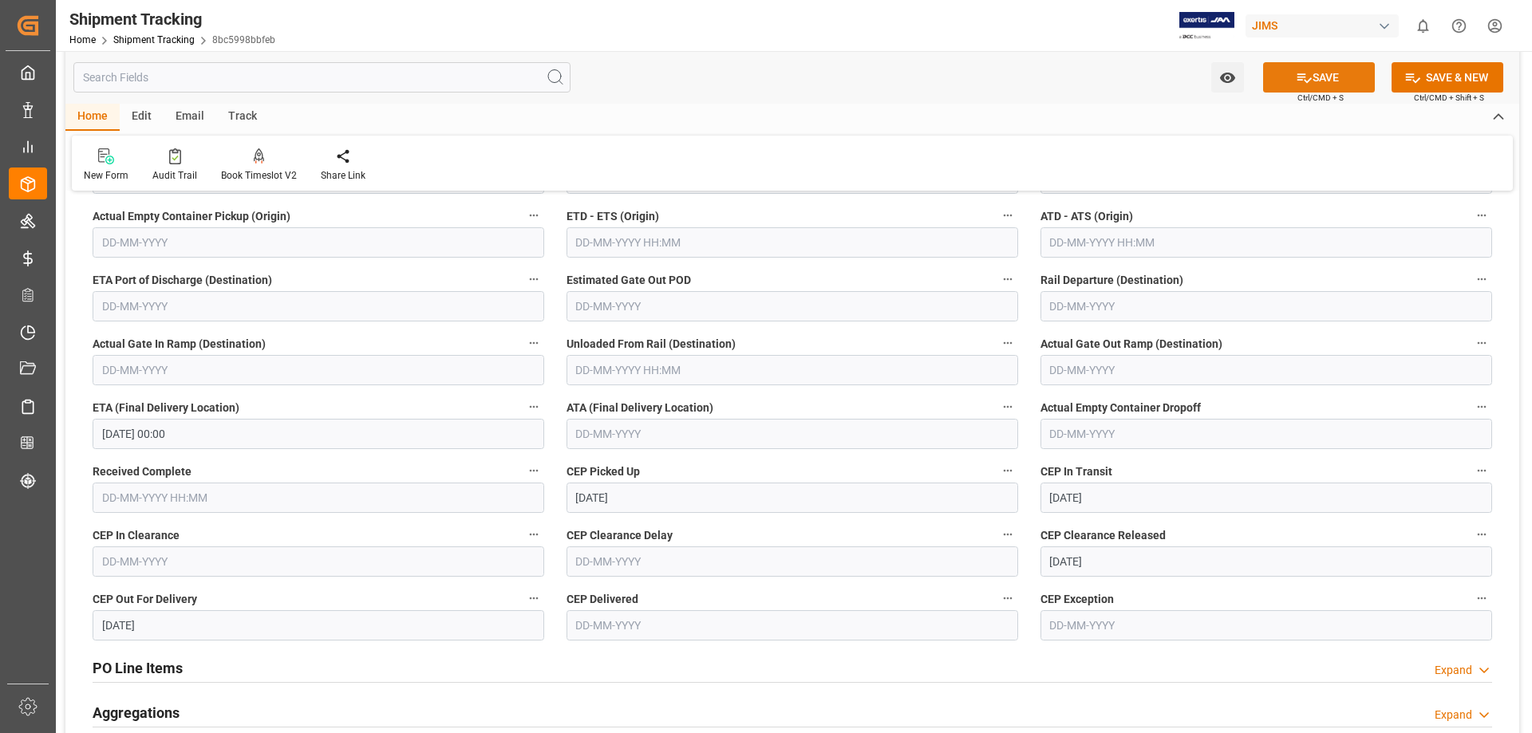
click at [1318, 73] on button "SAVE" at bounding box center [1319, 77] width 112 height 30
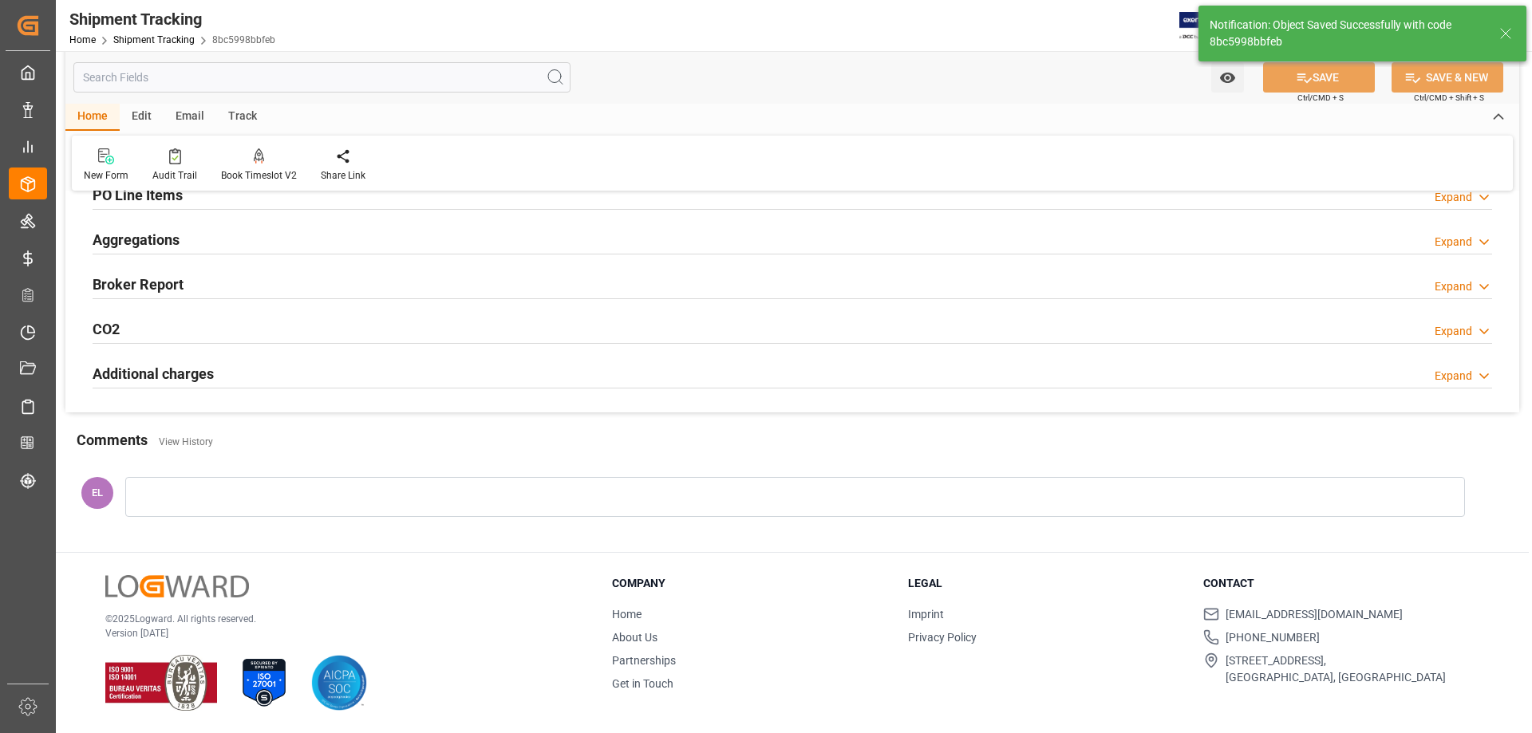
scroll to position [303, 0]
